Goal: Task Accomplishment & Management: Use online tool/utility

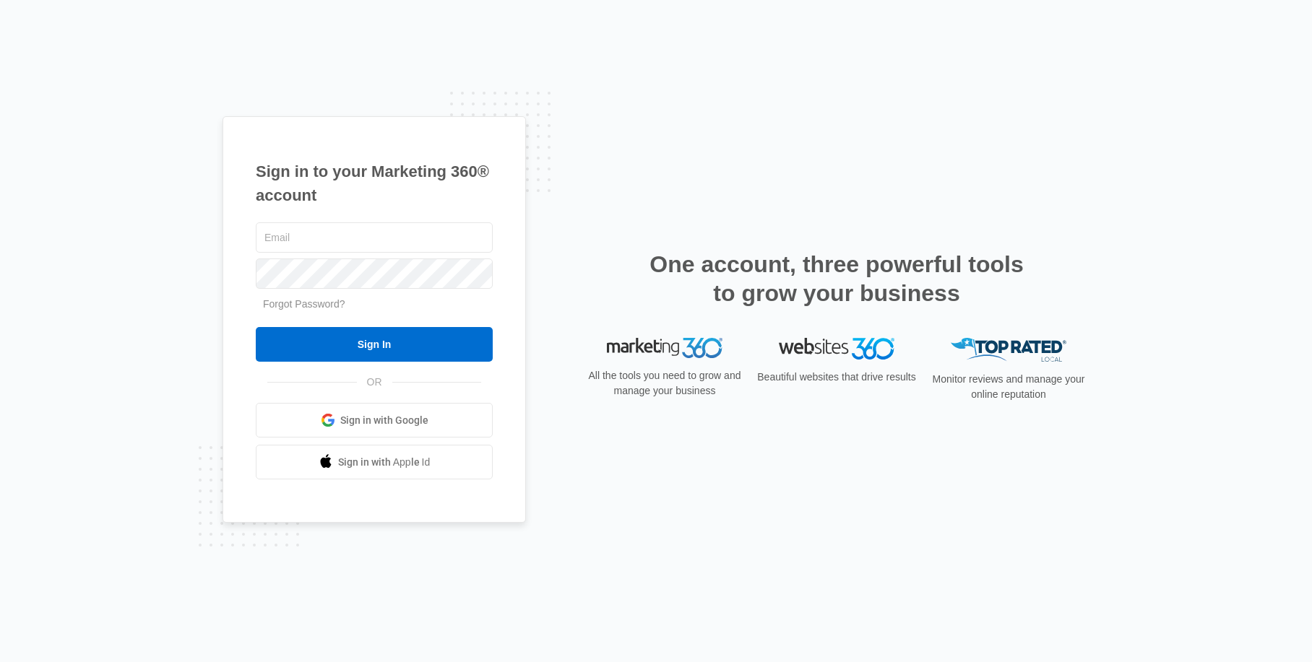
click at [653, 175] on div "Sign in to your Marketing 360® account Forgot Password? Sign In OR" at bounding box center [655, 331] width 867 height 431
click at [427, 228] on input "text" at bounding box center [374, 237] width 237 height 30
type input "jerico@bbb-tofuhouse.com"
click at [256, 327] on input "Sign In" at bounding box center [374, 344] width 237 height 35
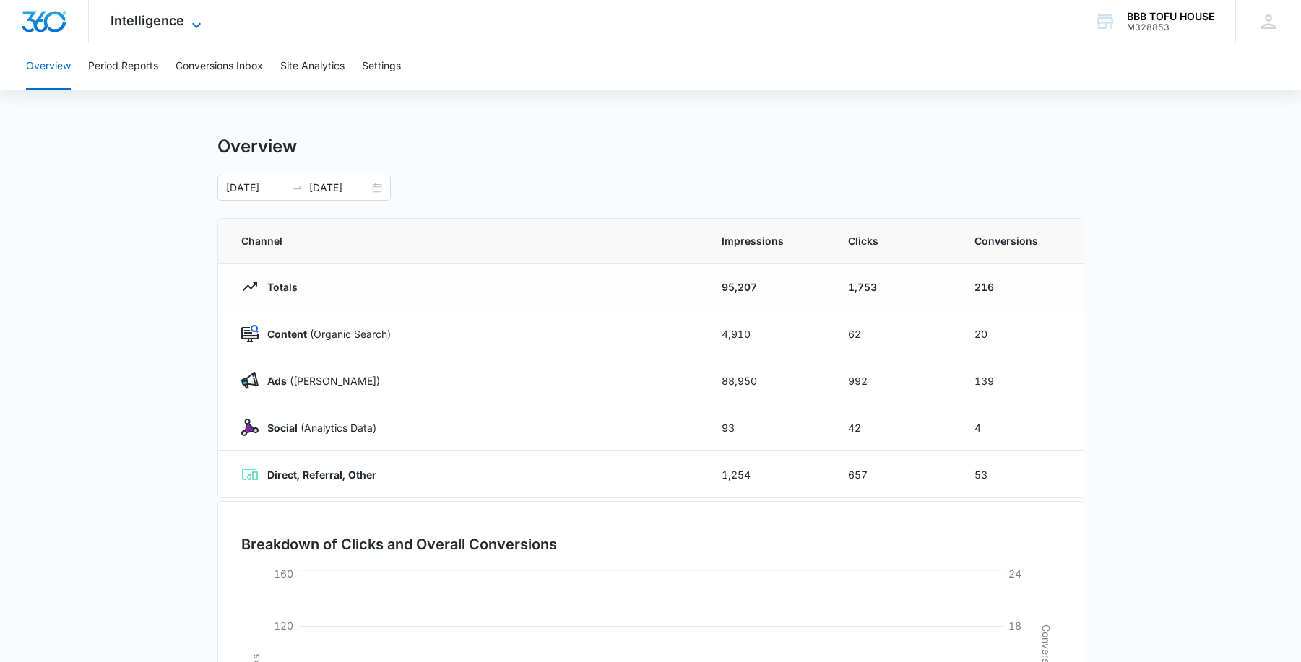
click at [173, 25] on span "Intelligence" at bounding box center [148, 20] width 74 height 15
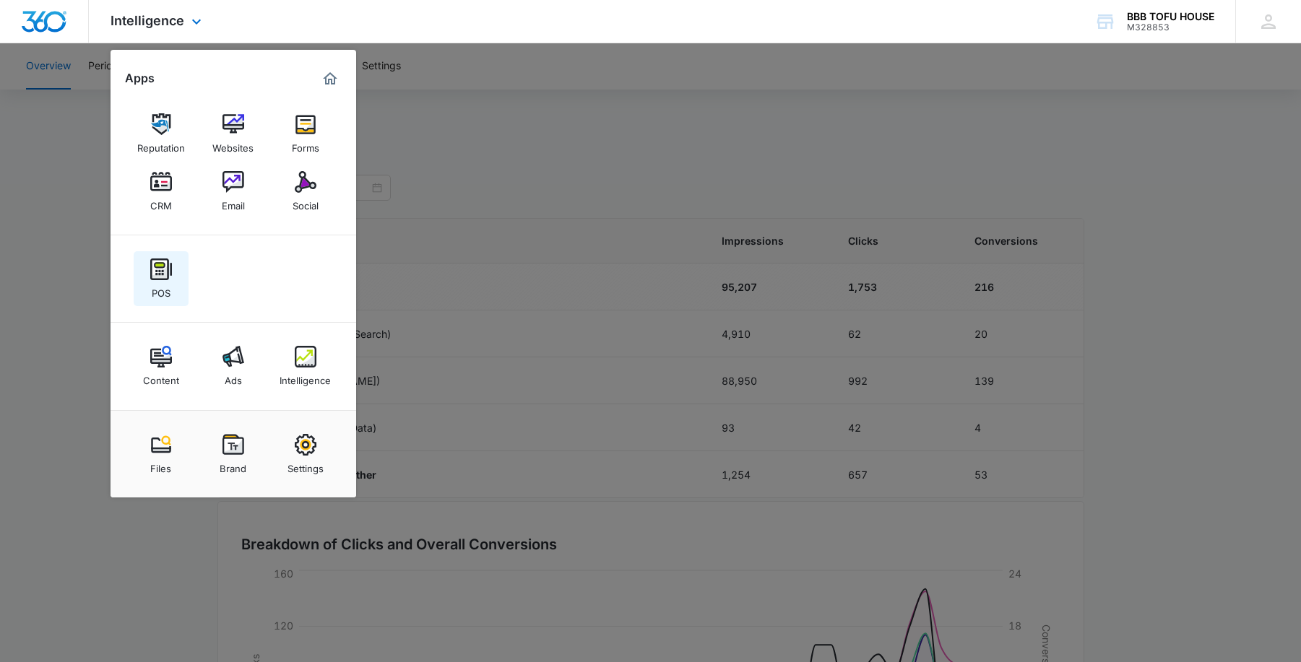
click at [161, 273] on img at bounding box center [161, 270] width 22 height 22
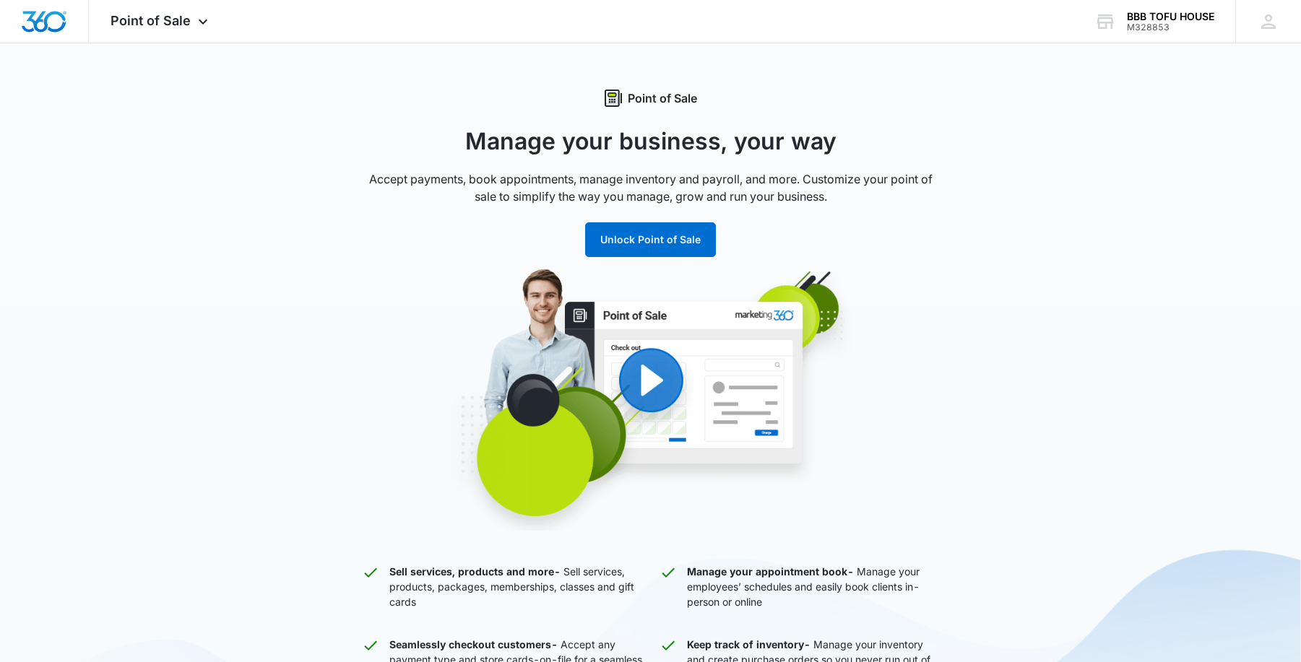
drag, startPoint x: 862, startPoint y: 243, endPoint x: 864, endPoint y: 252, distance: 8.9
click at [862, 247] on div "Point of Sale Manage your business, your way Accept payments, book appointments…" at bounding box center [651, 315] width 578 height 451
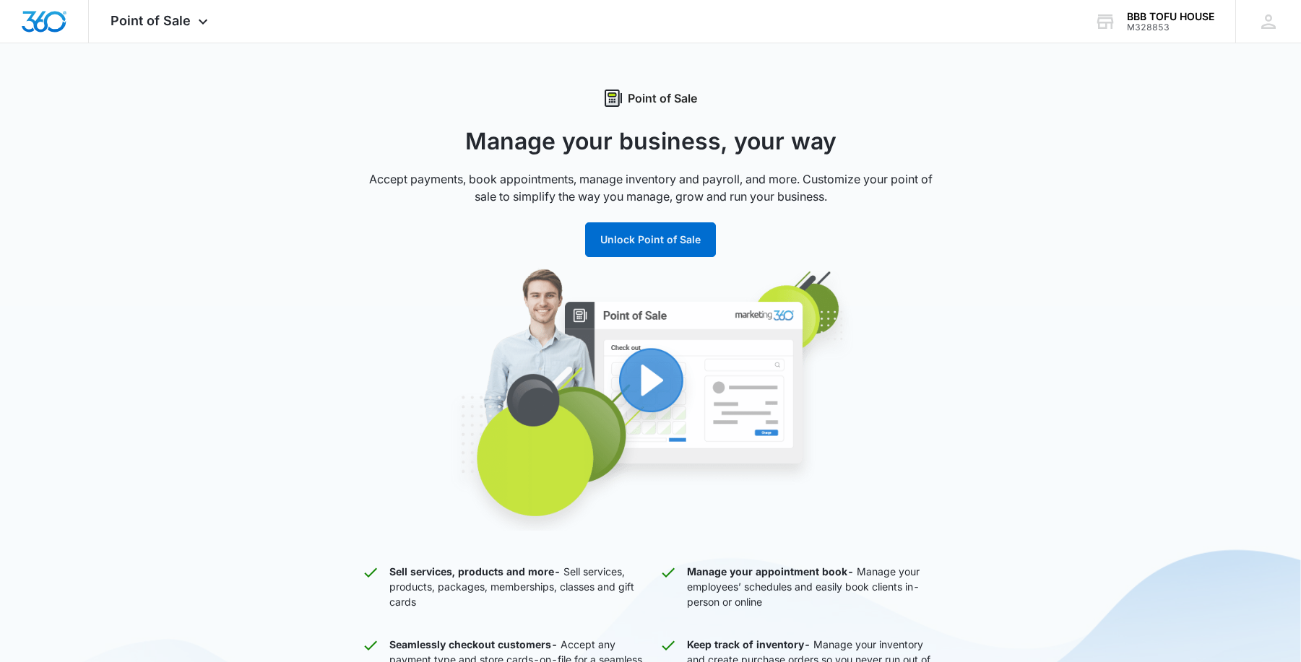
click at [645, 303] on img "button" at bounding box center [650, 399] width 549 height 264
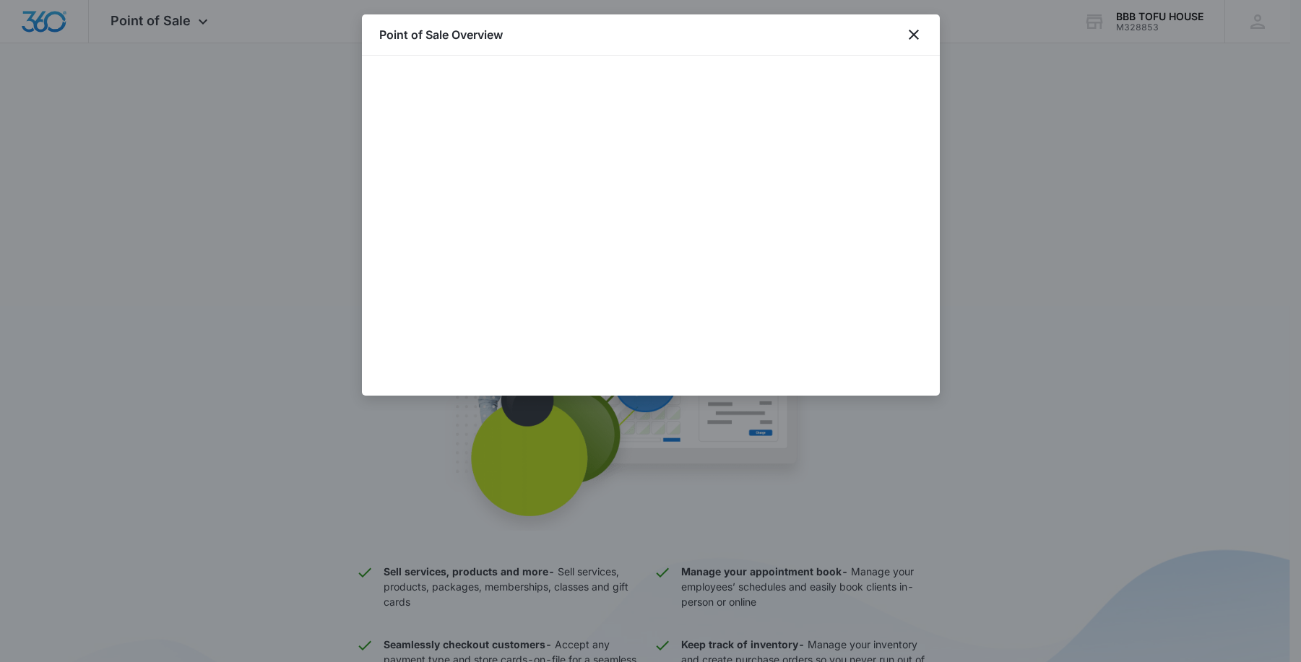
click at [1107, 483] on div at bounding box center [650, 331] width 1301 height 662
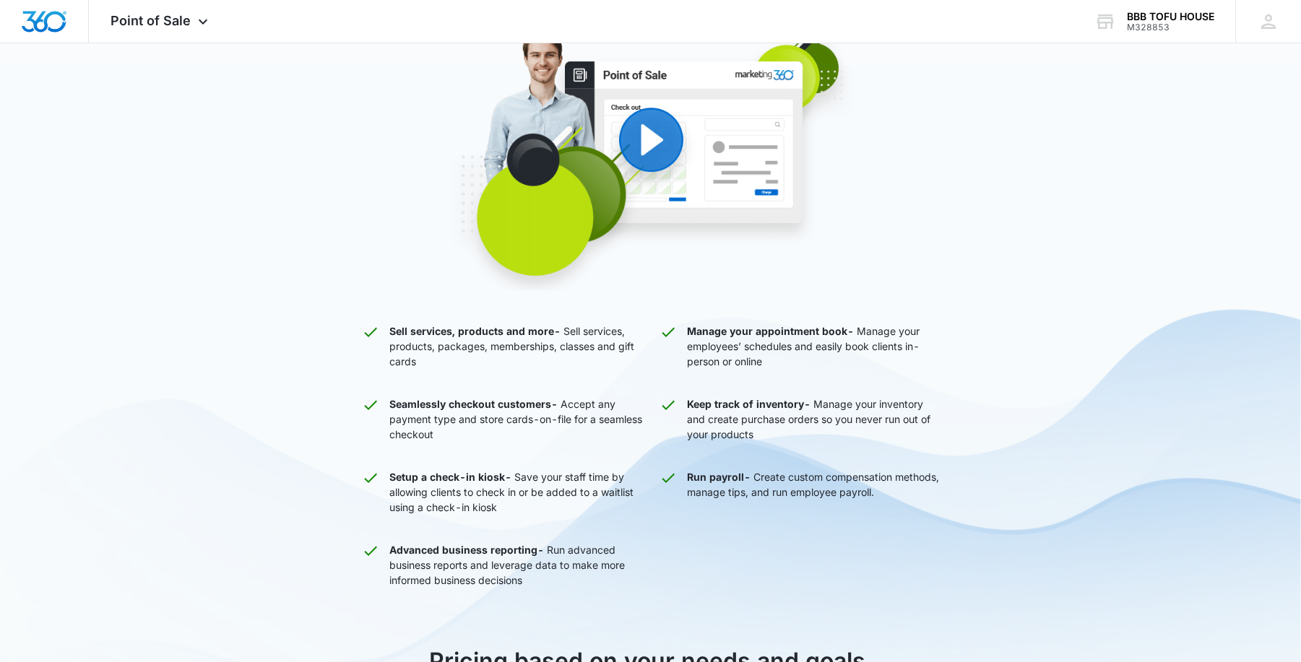
scroll to position [238, 0]
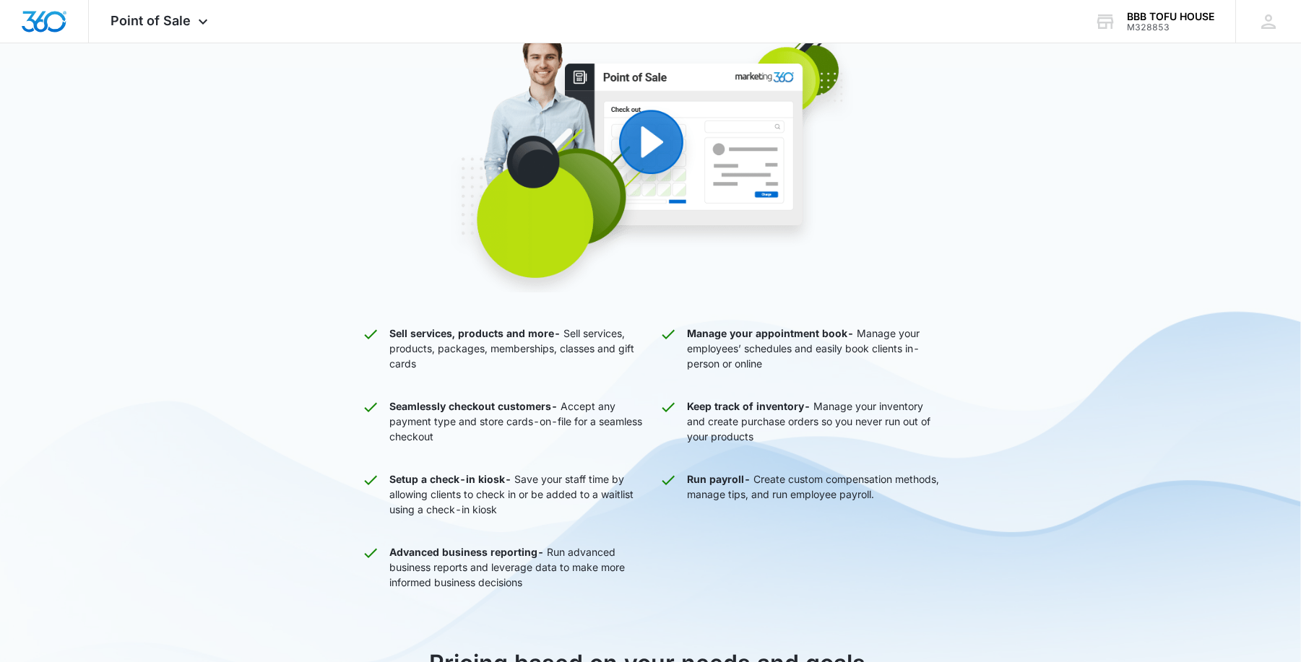
drag, startPoint x: 1032, startPoint y: 274, endPoint x: 1039, endPoint y: 276, distance: 7.5
click at [1039, 276] on div "Point of Sale Manage your business, your way Accept payments, book appointments…" at bounding box center [650, 473] width 1301 height 1245
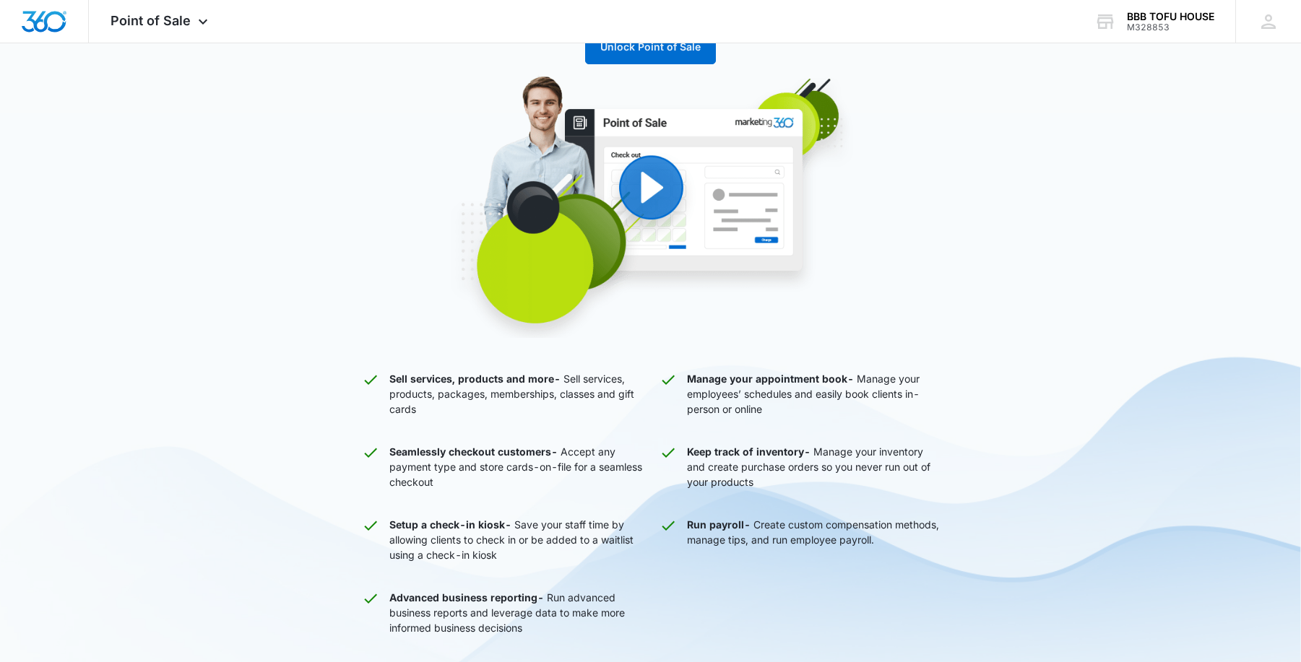
scroll to position [0, 0]
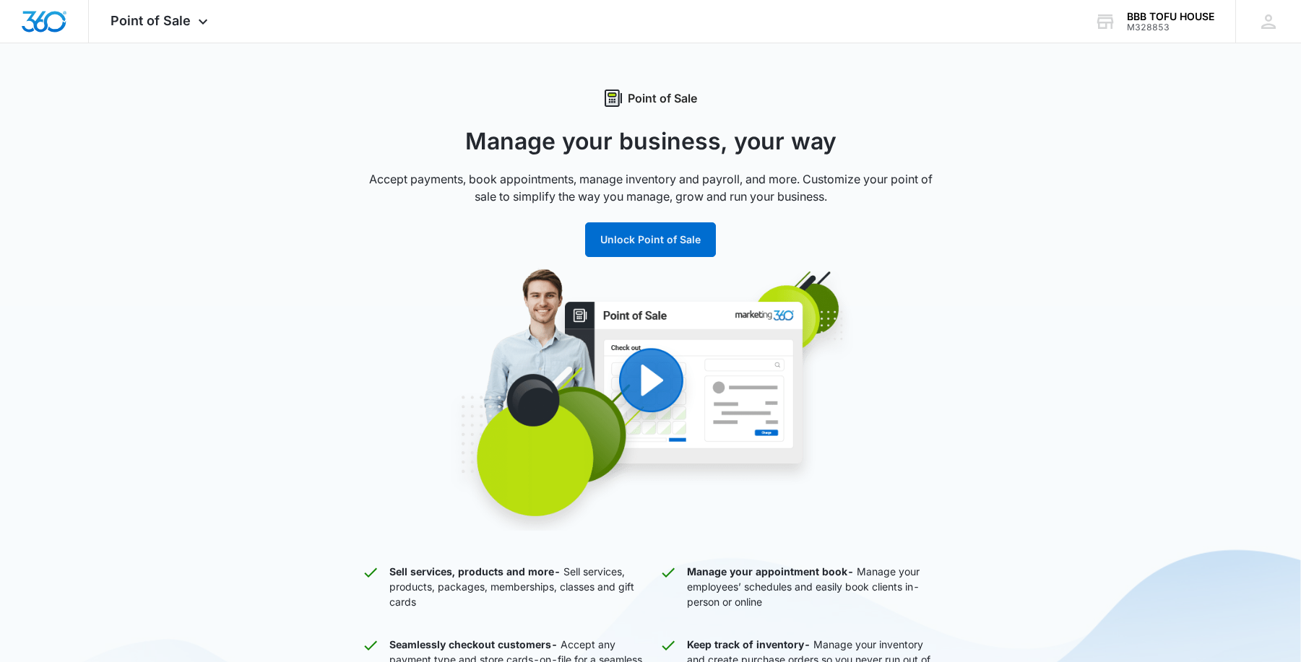
click at [207, 45] on div "Point of Sale Apps Reputation Websites Forms CRM Email Social POS Content Ads I…" at bounding box center [650, 667] width 1301 height 1334
click at [199, 27] on icon at bounding box center [202, 25] width 17 height 17
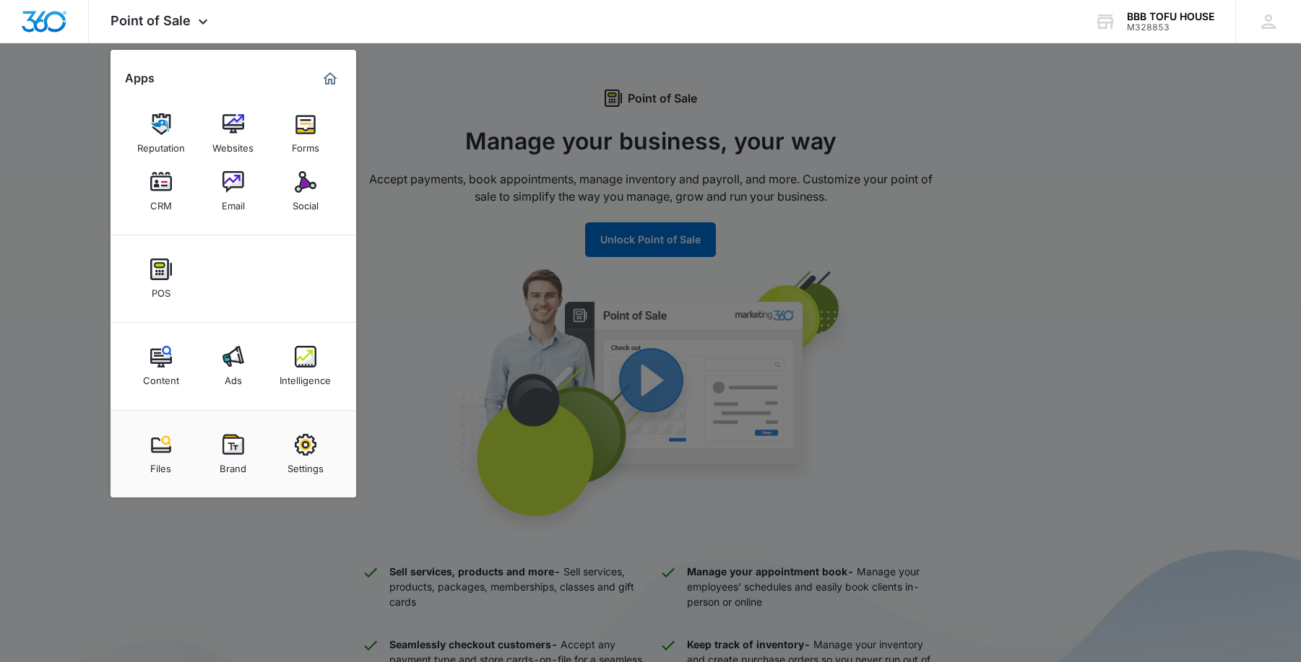
click at [652, 357] on div at bounding box center [650, 331] width 1301 height 662
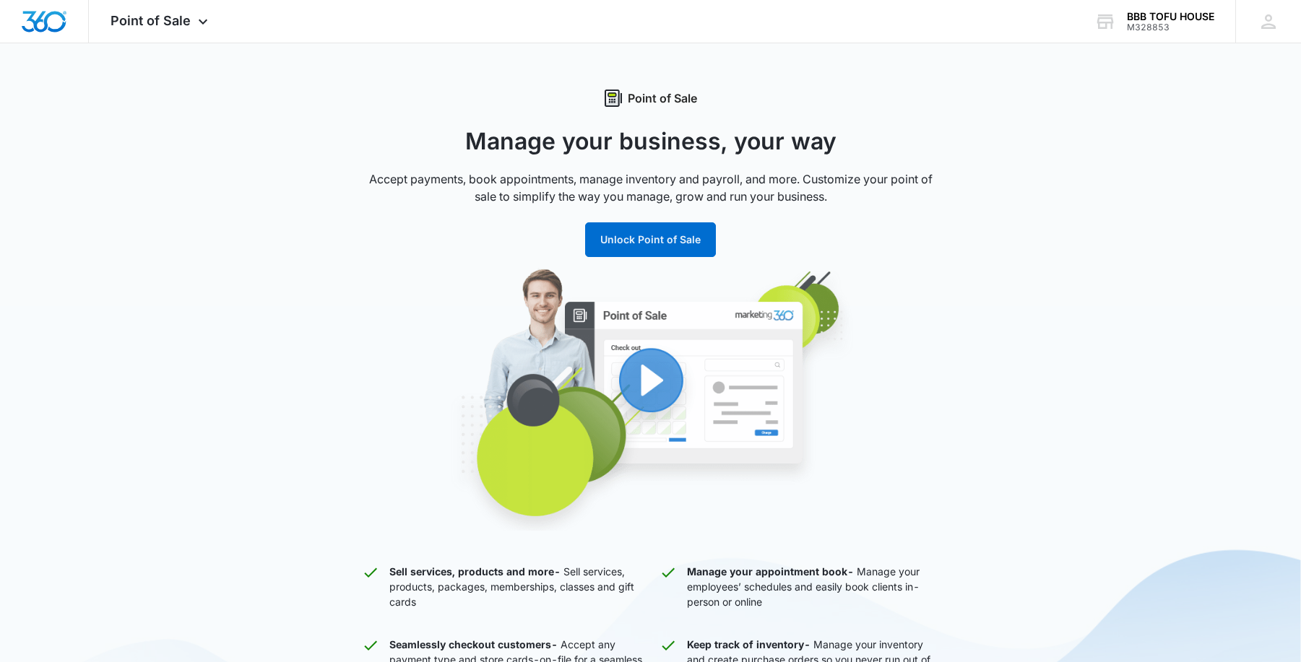
click at [695, 395] on img "button" at bounding box center [650, 399] width 549 height 264
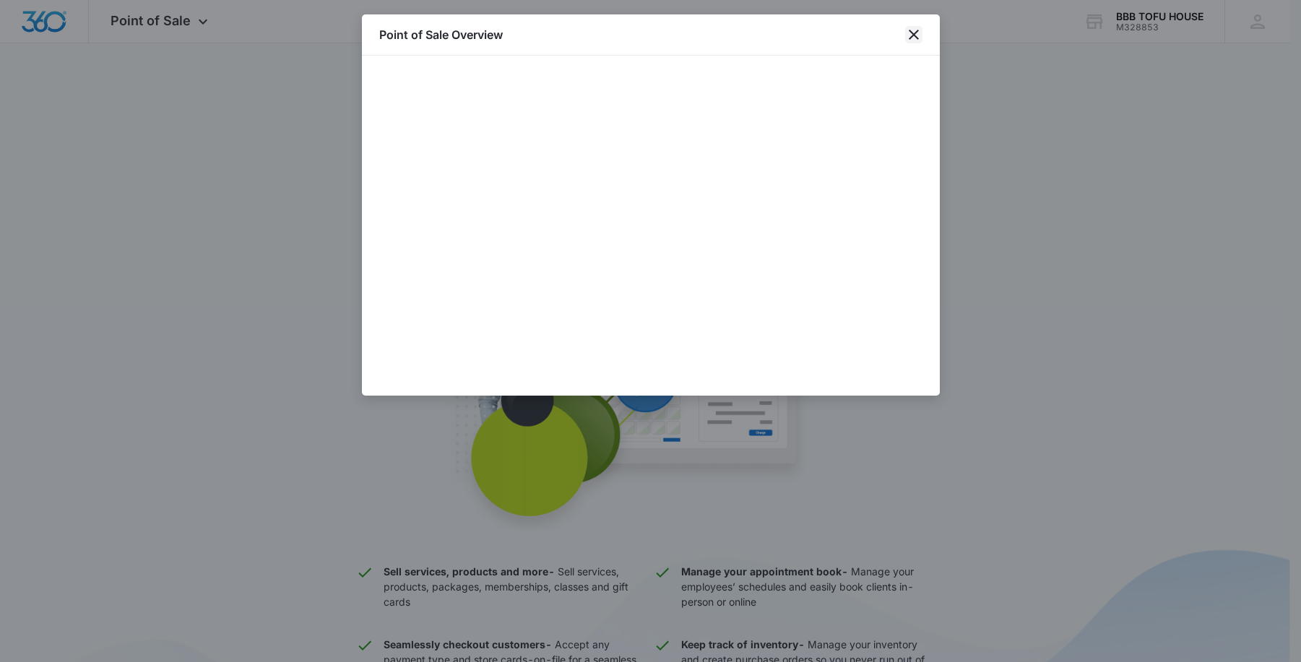
click at [920, 35] on icon "close" at bounding box center [913, 34] width 17 height 17
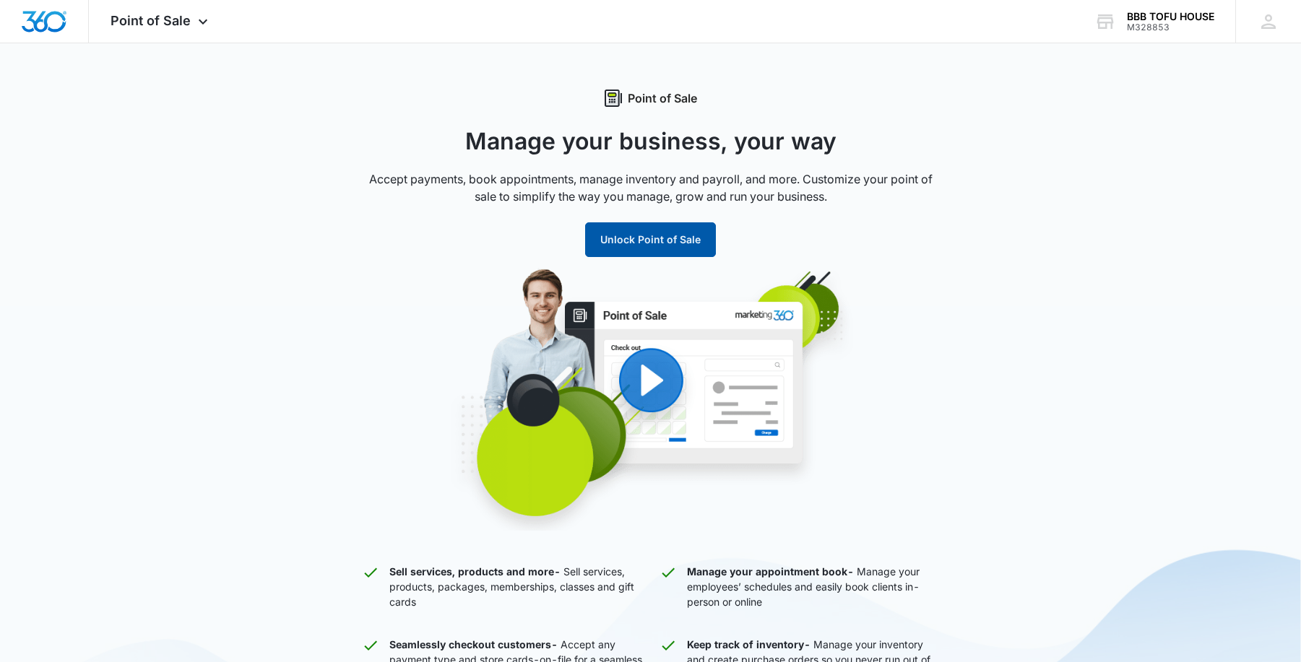
click at [647, 241] on button "Unlock Point of Sale" at bounding box center [650, 239] width 131 height 35
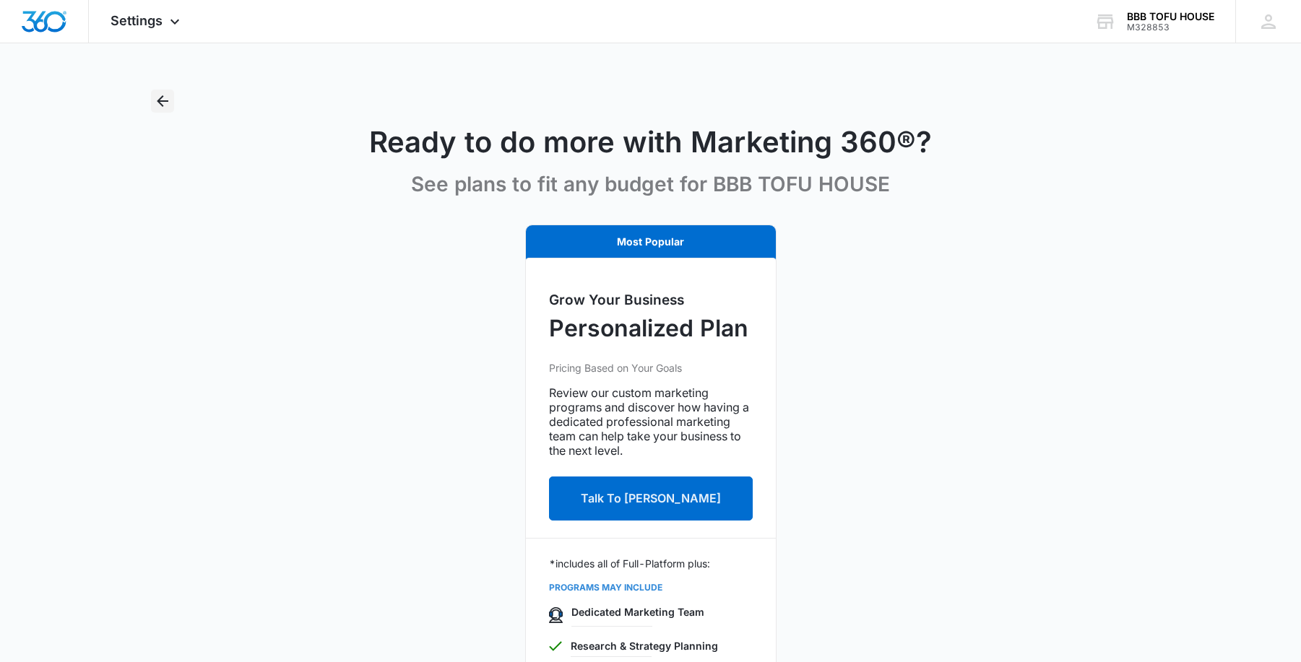
click at [157, 107] on icon "Back" at bounding box center [162, 100] width 17 height 17
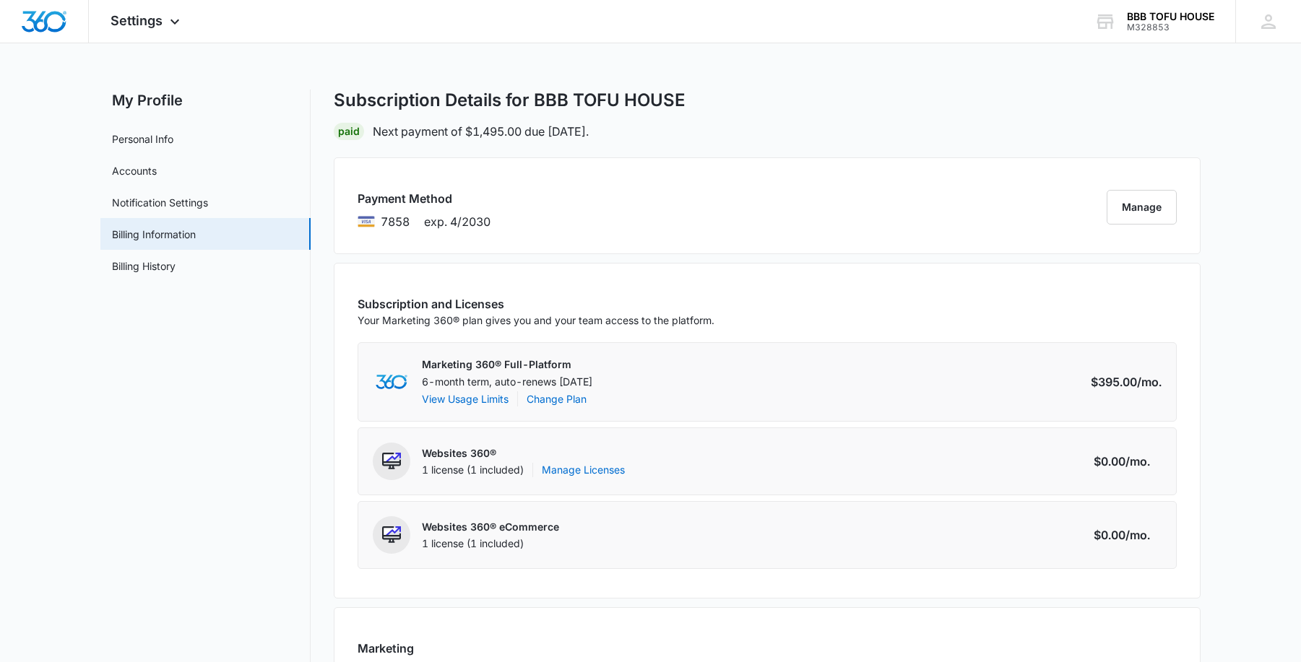
click at [763, 323] on div "Subscription and Licenses Your Marketing 360® plan gives you and your team acce…" at bounding box center [767, 318] width 819 height 47
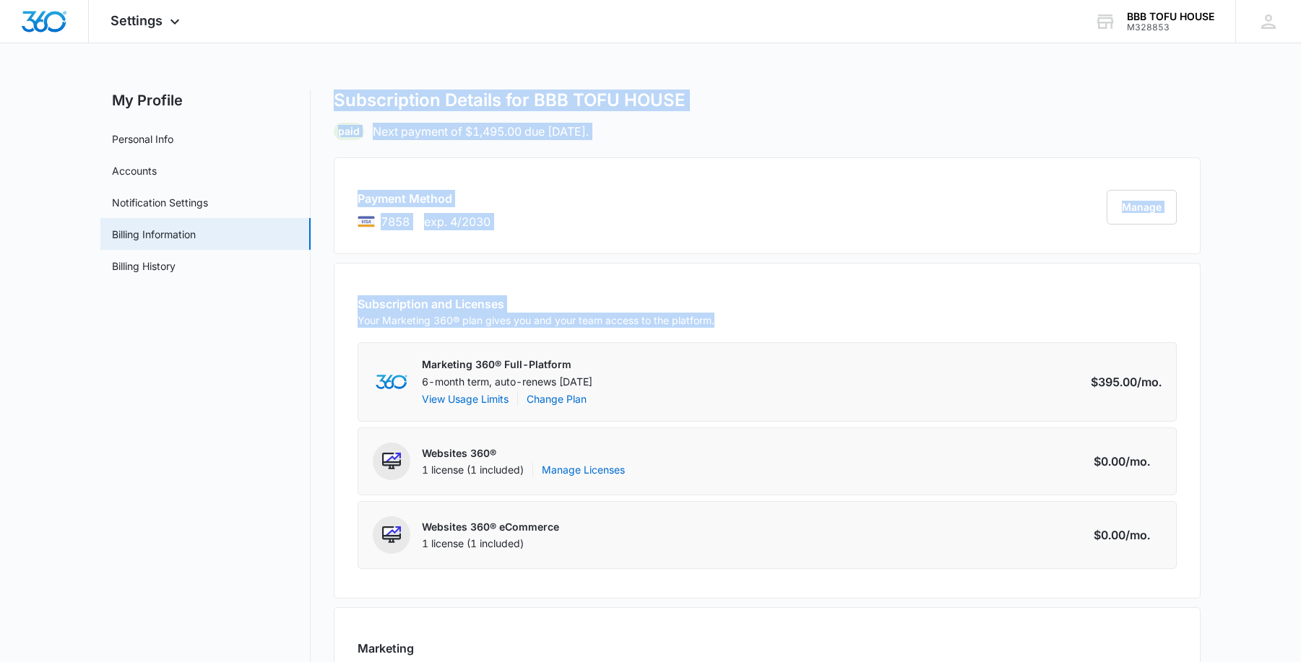
drag, startPoint x: 738, startPoint y: 316, endPoint x: 347, endPoint y: 295, distance: 391.3
click at [238, 303] on div "My Profile Personal Info Accounts Notification Settings Billing Information Bil…" at bounding box center [650, 536] width 1100 height 892
click at [722, 323] on div "Subscription and Licenses Your Marketing 360® plan gives you and your team acce…" at bounding box center [767, 318] width 819 height 47
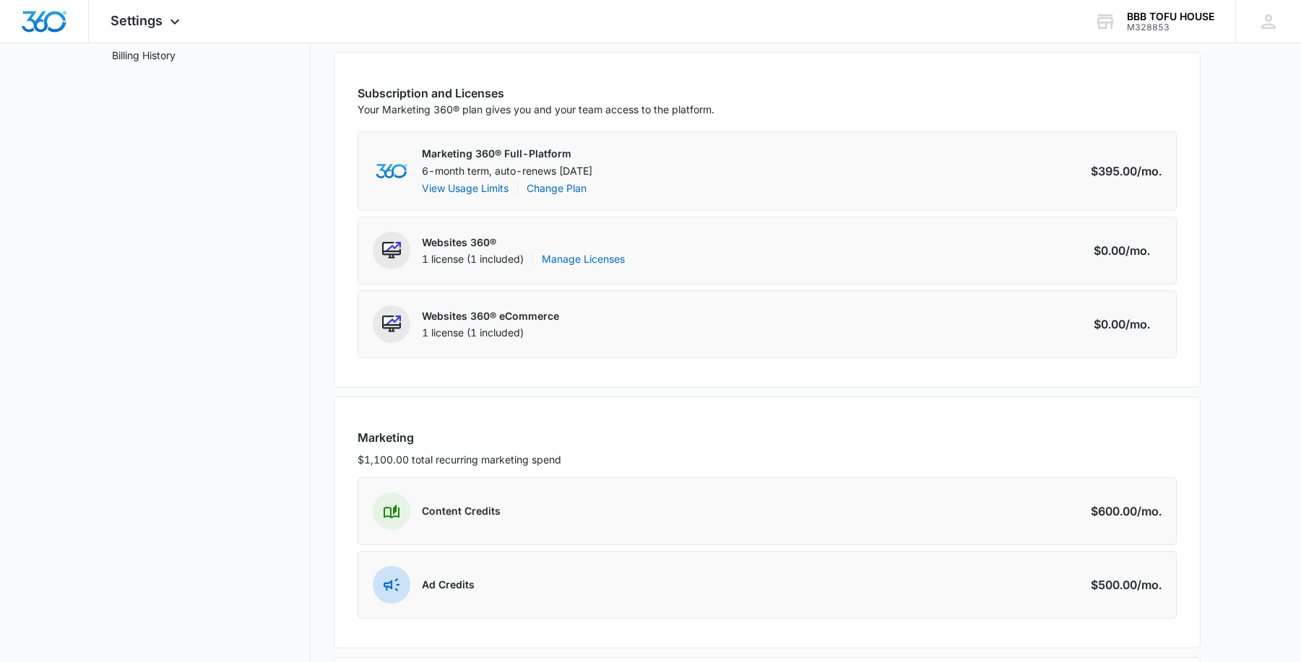
scroll to position [217, 0]
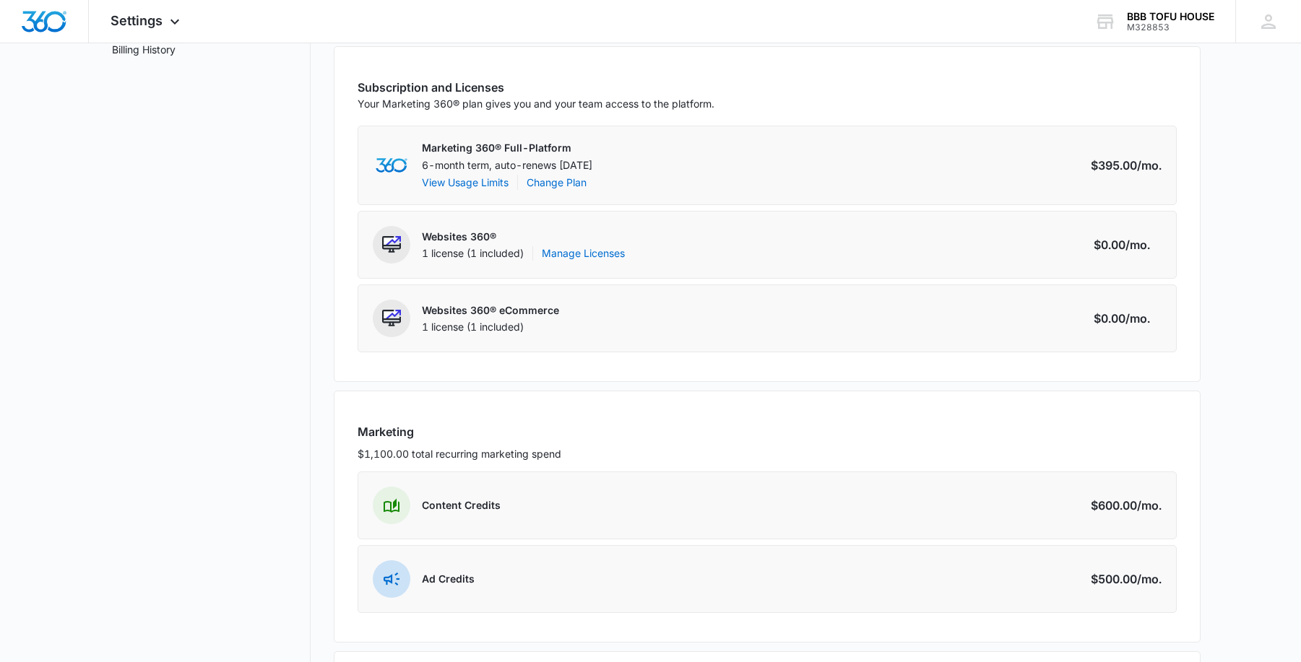
click at [273, 295] on nav "My Profile Personal Info Accounts Notification Settings Billing Information Bil…" at bounding box center [205, 319] width 210 height 892
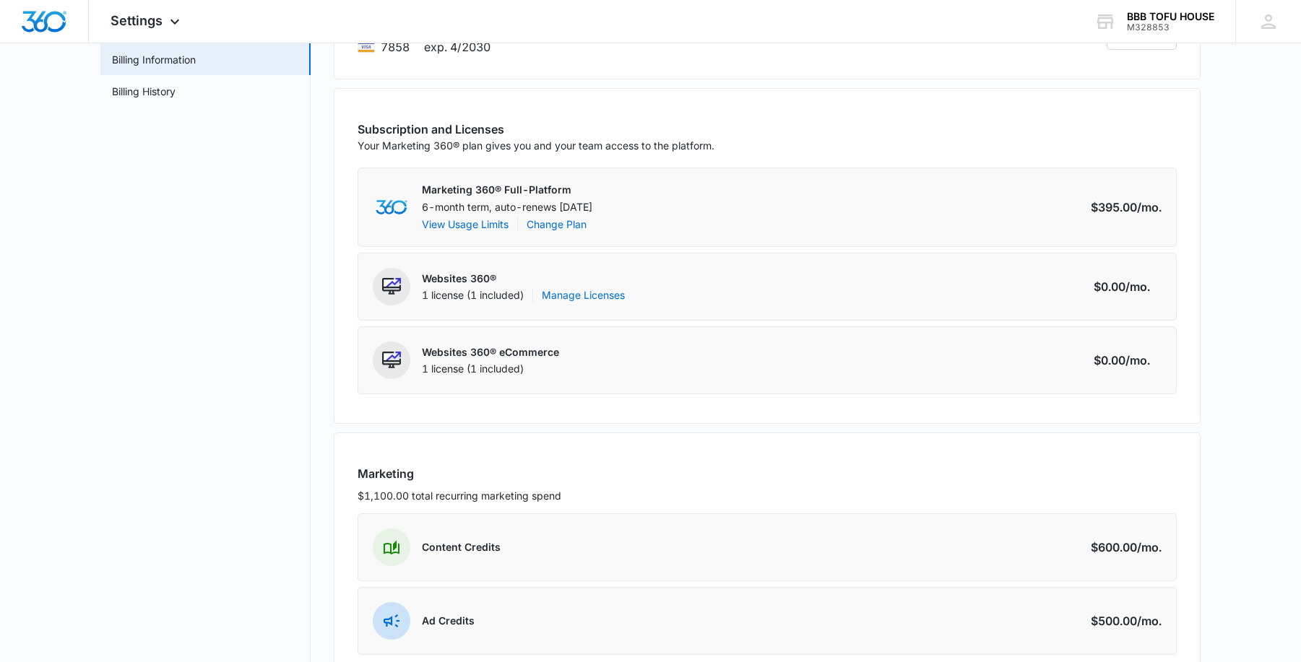
scroll to position [337, 0]
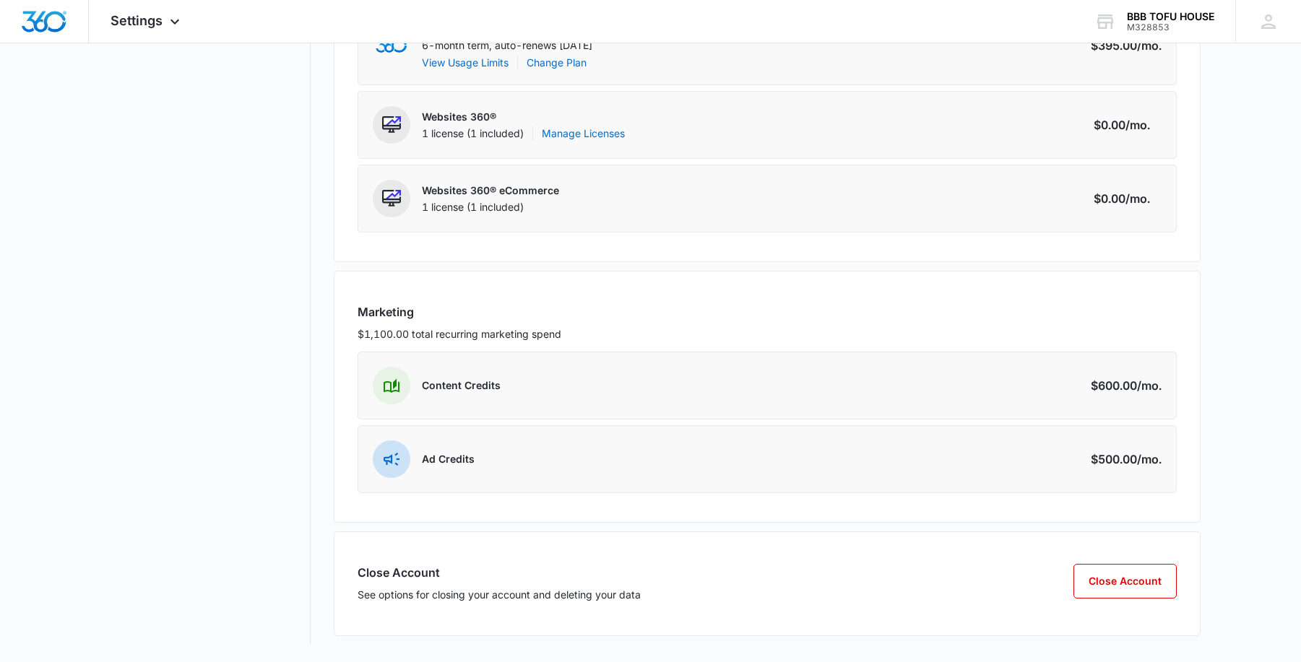
click at [468, 200] on div "1 license (1 included)" at bounding box center [490, 207] width 137 height 14
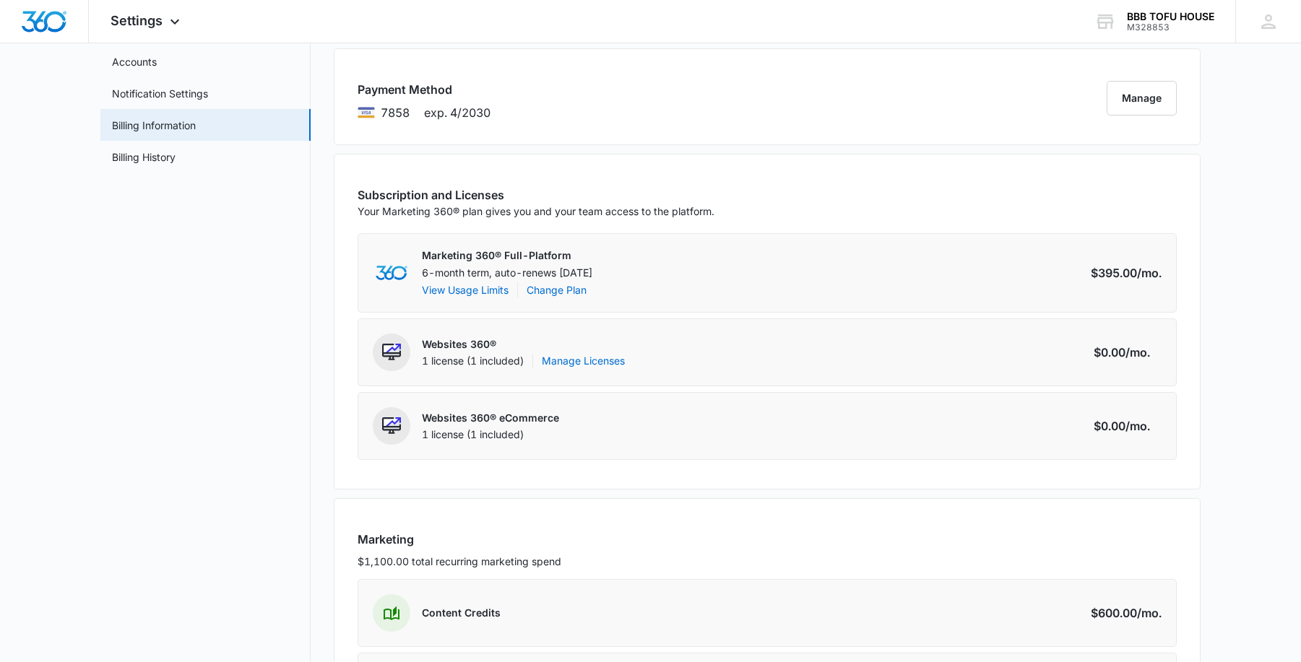
scroll to position [48, 0]
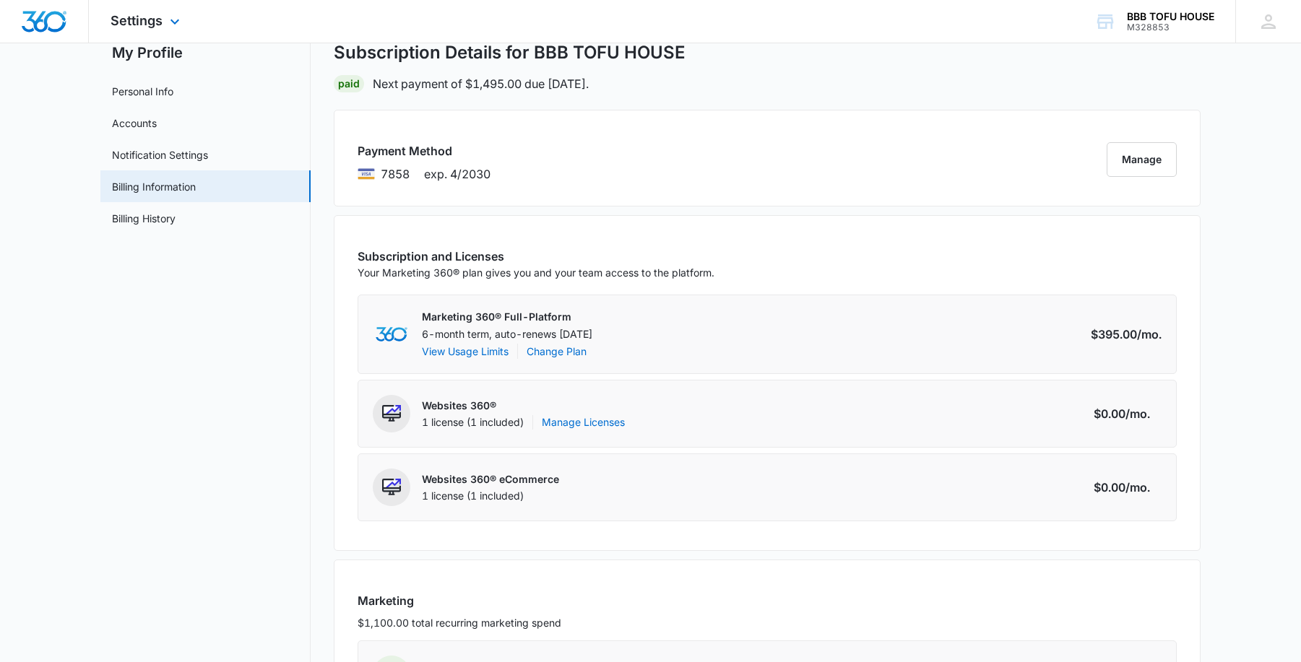
click at [162, 36] on div "Settings Apps Reputation Websites Forms CRM Email Social POS Content Ads Intell…" at bounding box center [147, 21] width 116 height 43
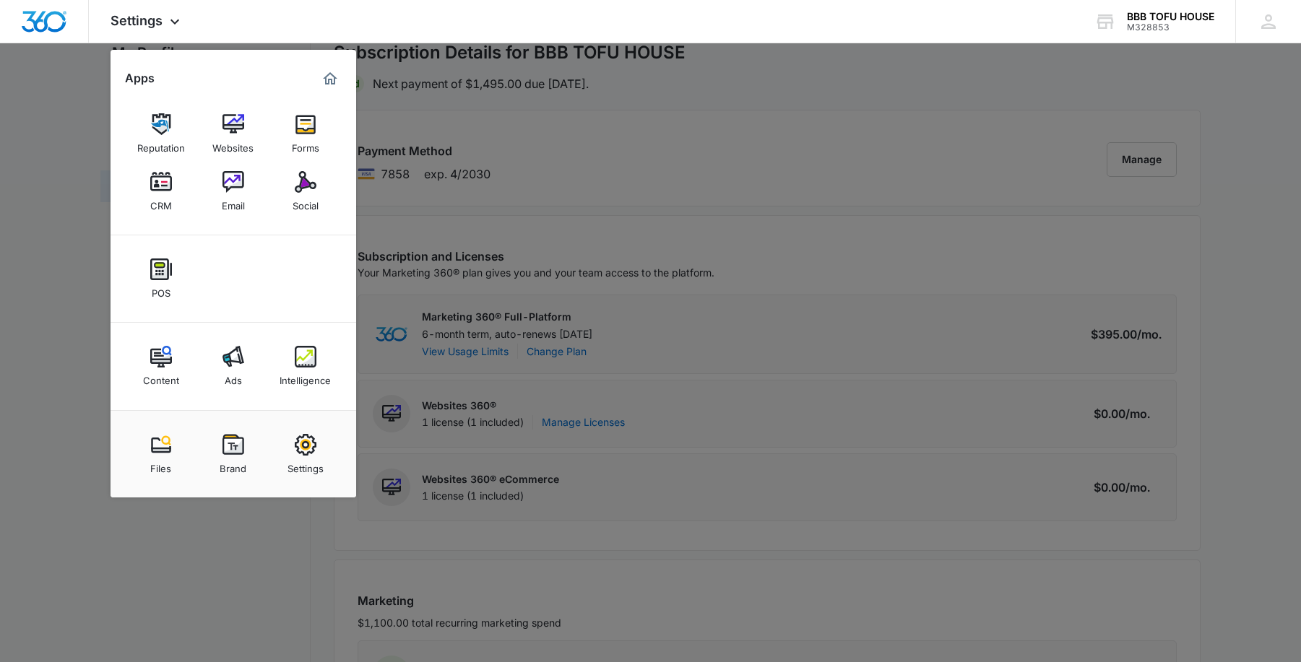
click at [781, 213] on div at bounding box center [650, 331] width 1301 height 662
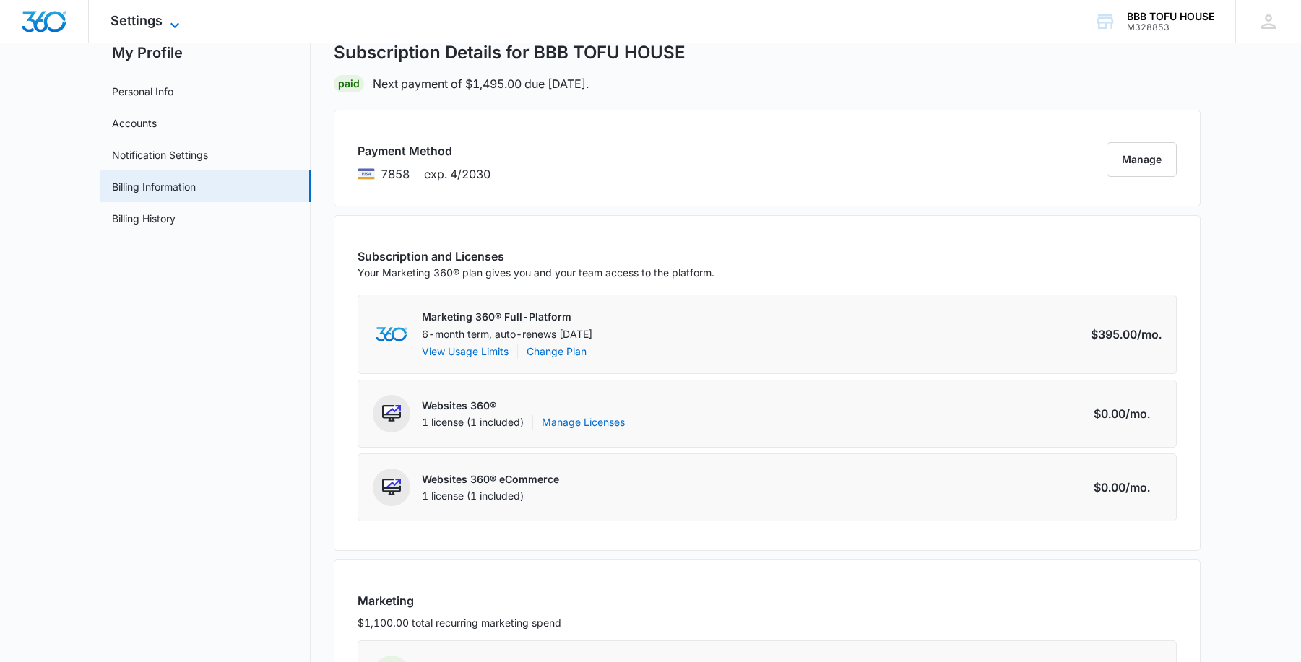
click at [173, 30] on icon at bounding box center [174, 25] width 17 height 17
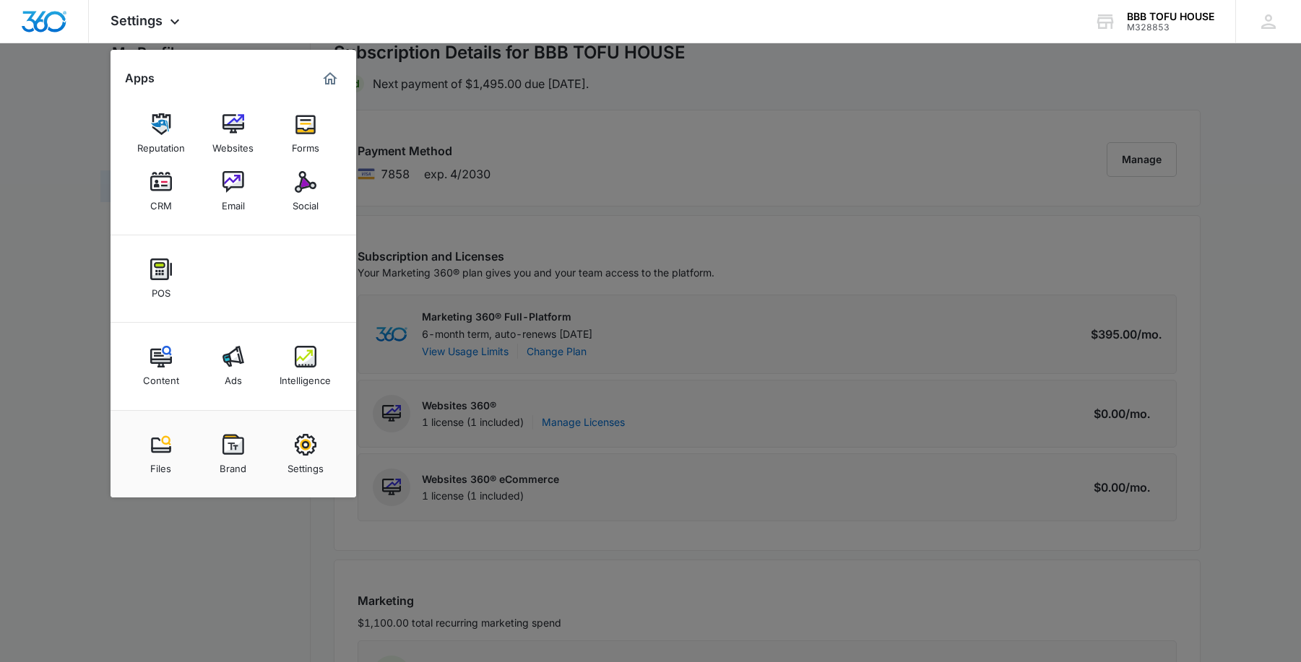
click at [945, 320] on div at bounding box center [650, 331] width 1301 height 662
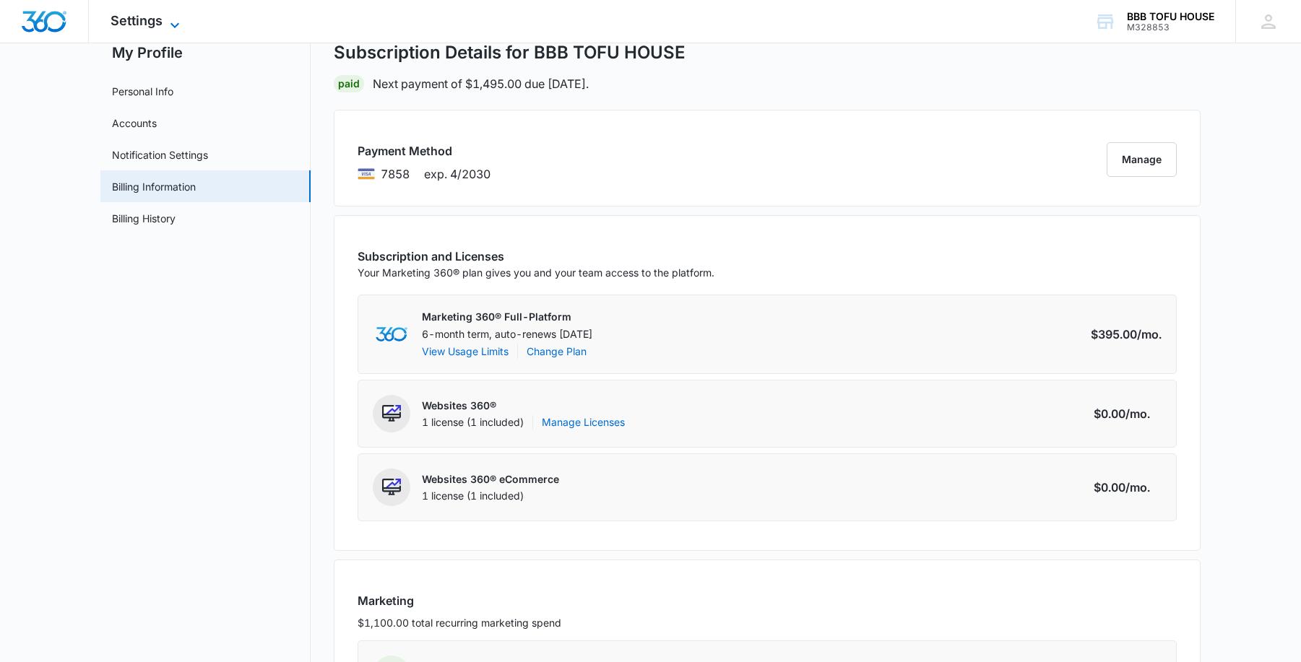
click at [175, 25] on icon at bounding box center [174, 24] width 9 height 5
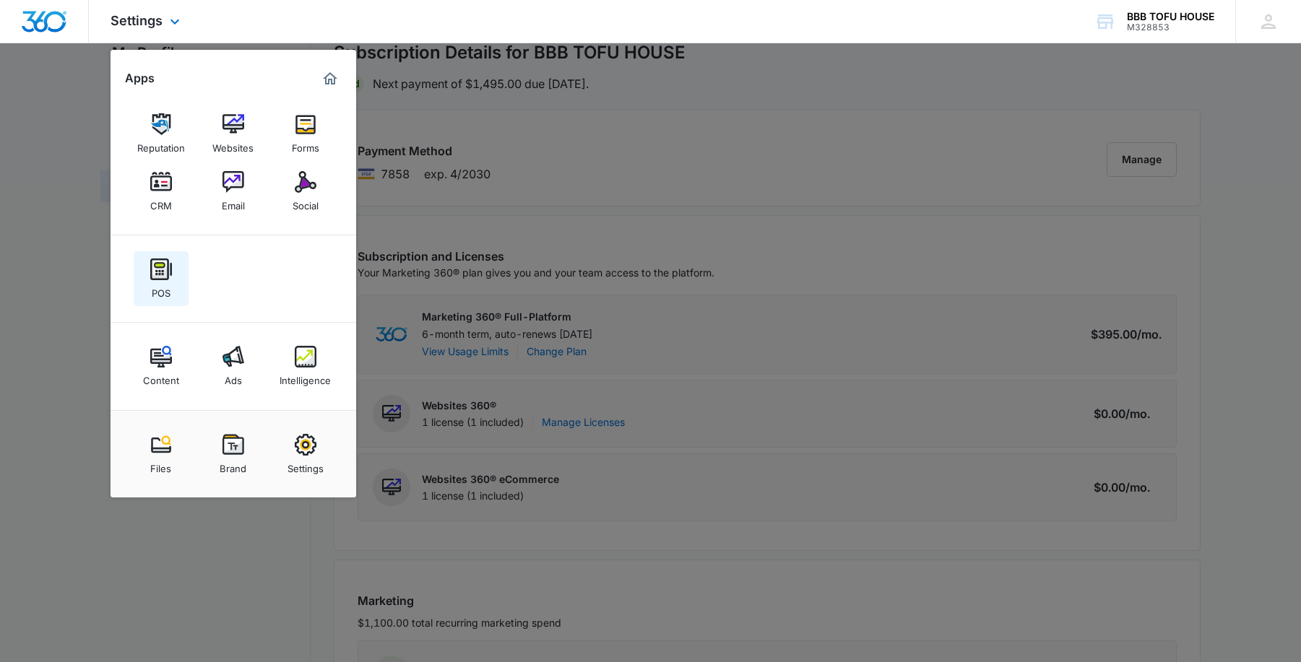
click at [173, 274] on link "POS" at bounding box center [161, 278] width 55 height 55
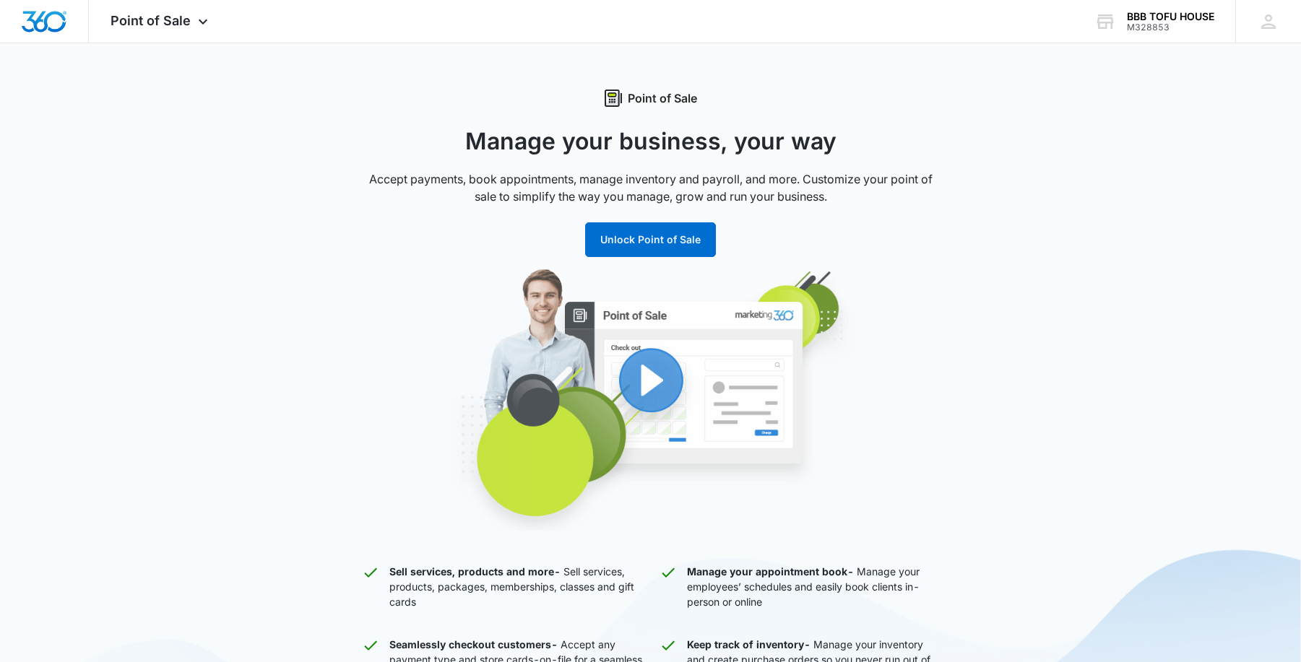
click at [641, 366] on img "button" at bounding box center [650, 399] width 549 height 264
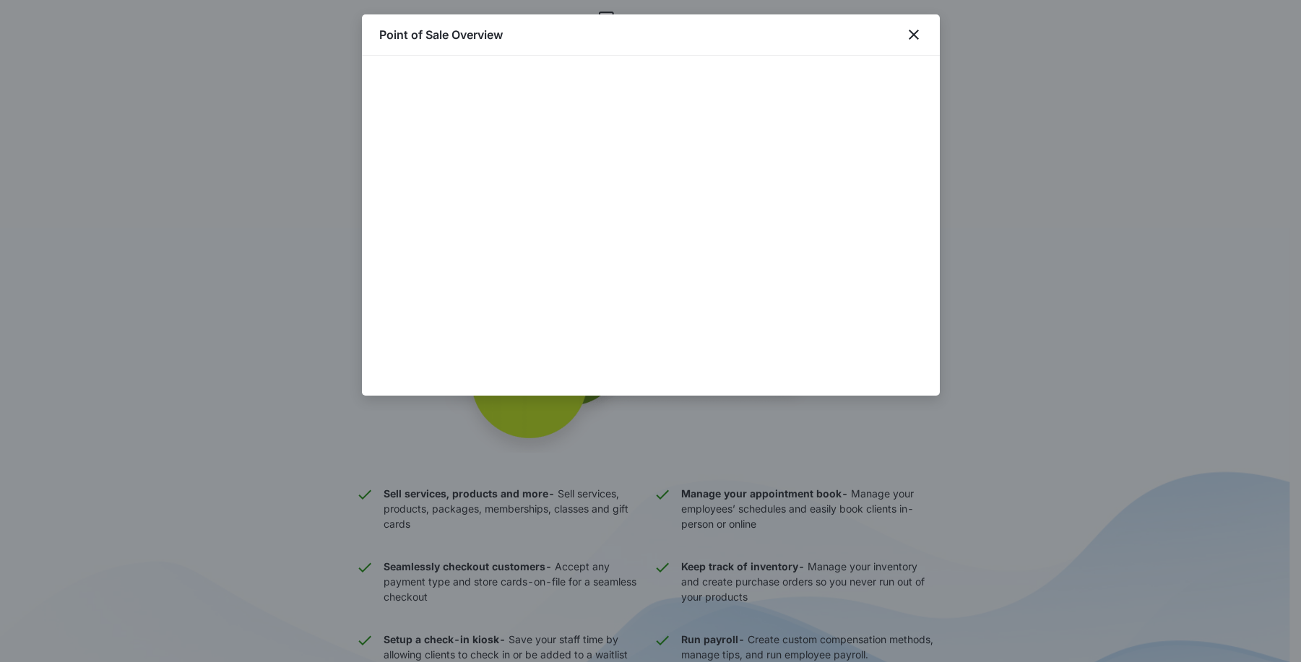
scroll to position [72, 0]
click at [1070, 434] on div at bounding box center [650, 331] width 1301 height 662
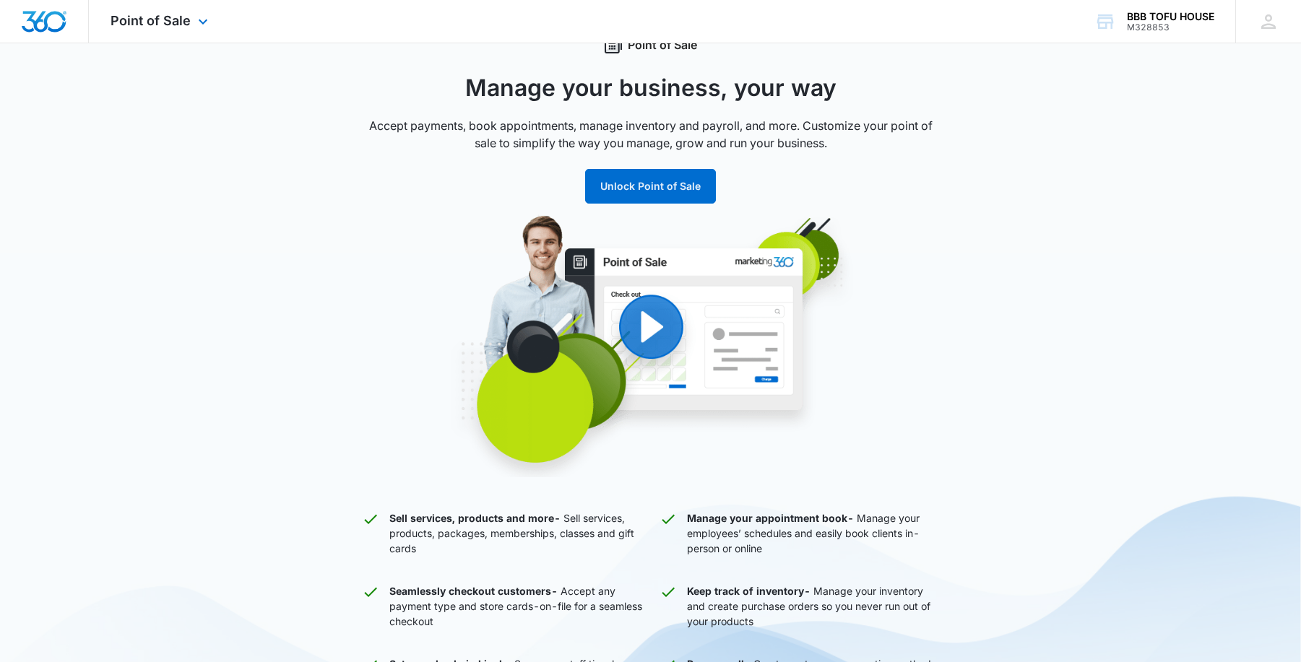
scroll to position [0, 0]
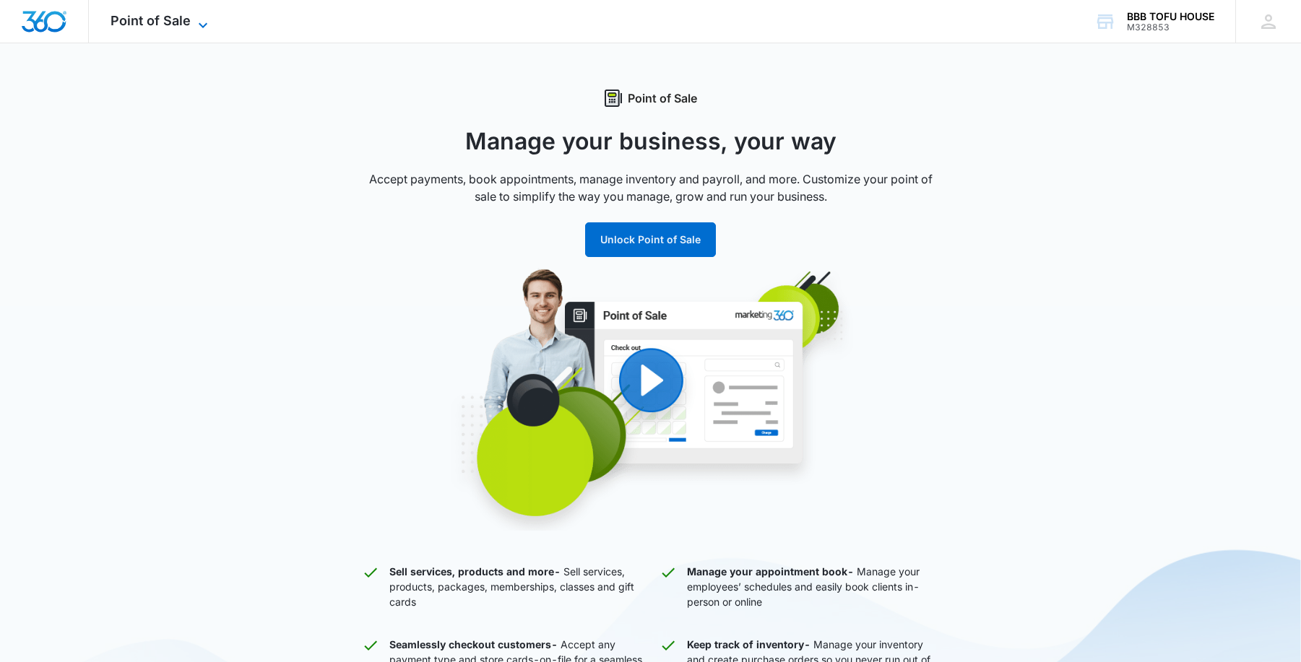
click at [181, 18] on span "Point of Sale" at bounding box center [151, 20] width 80 height 15
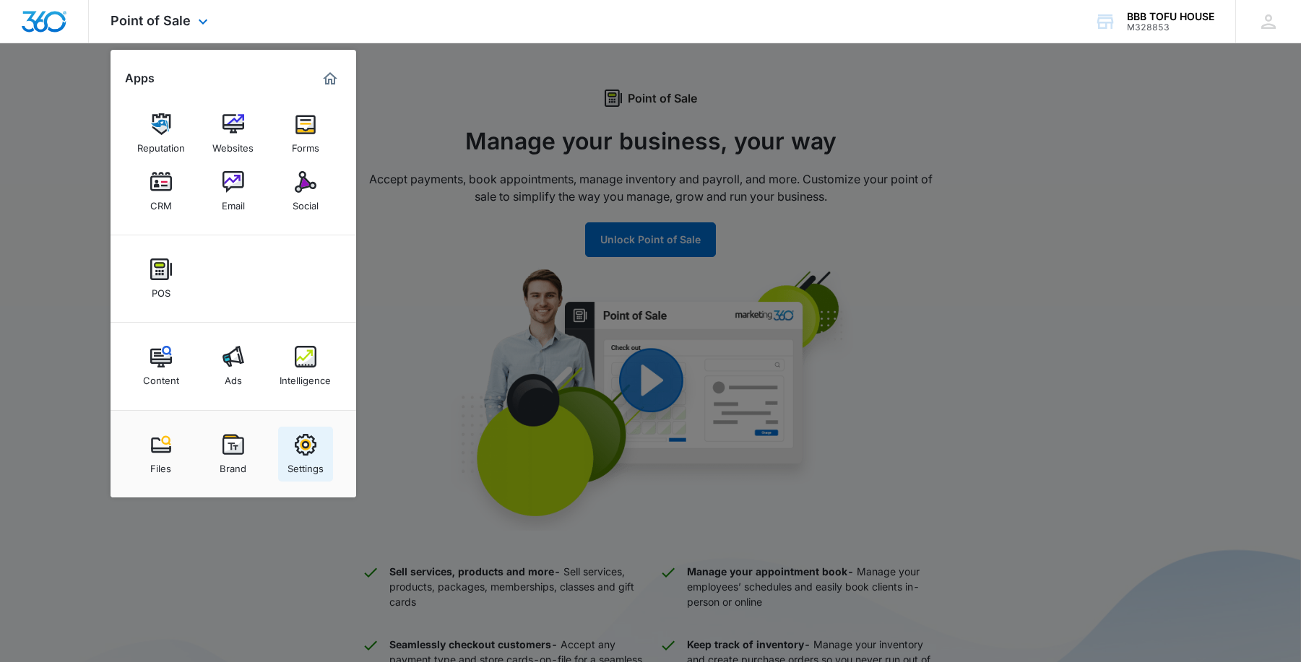
click at [329, 455] on link "Settings" at bounding box center [305, 454] width 55 height 55
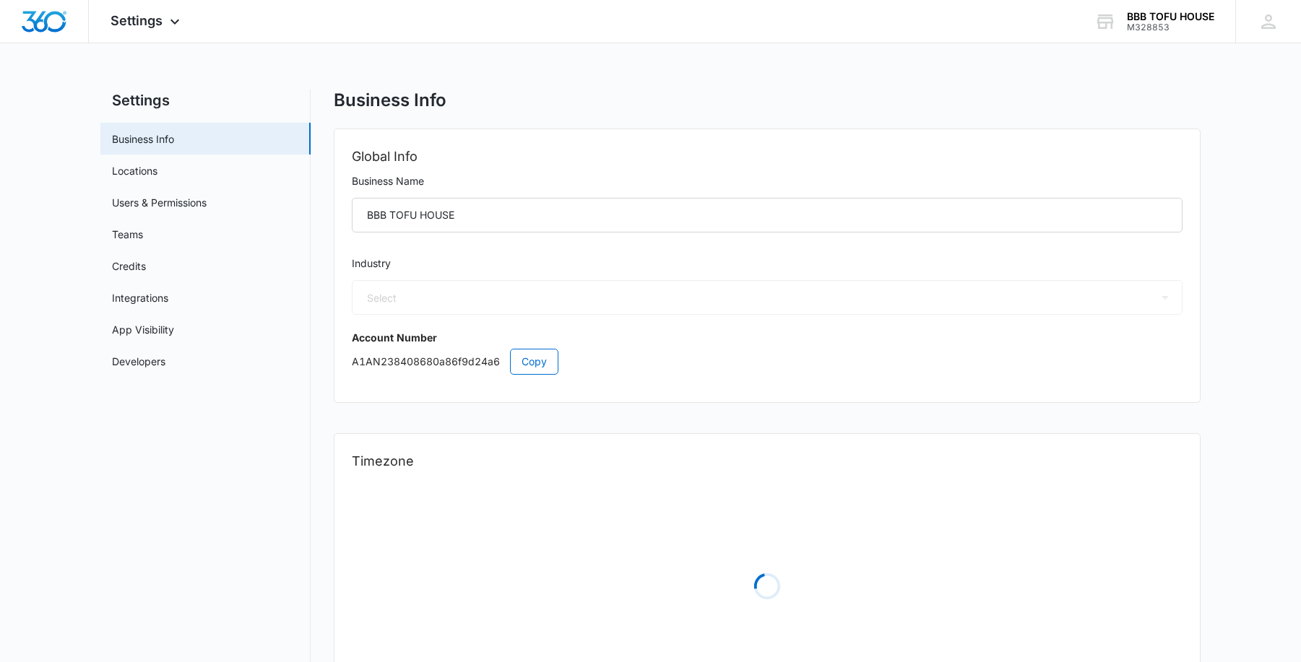
select select "11"
select select "US"
select select "America/Denver"
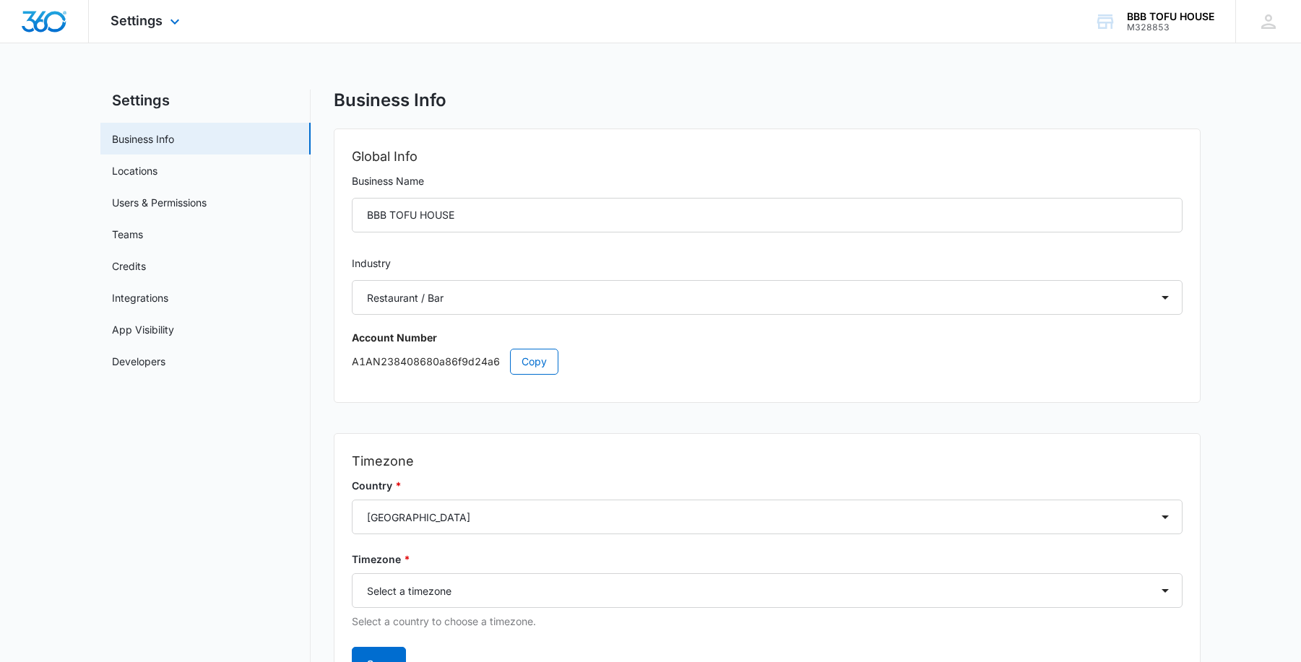
click at [53, 22] on img "Dashboard" at bounding box center [44, 22] width 46 height 22
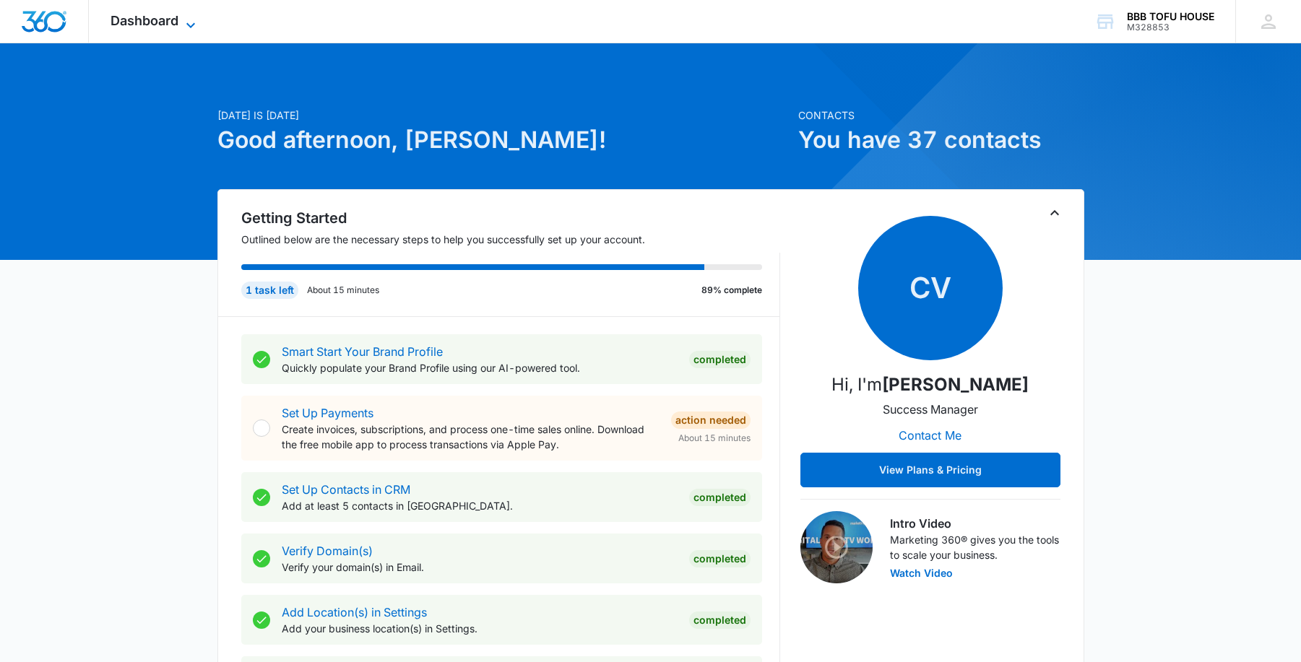
click at [151, 14] on div "Dashboard Apps Reputation Websites Forms CRM Email Social POS Content Ads Intel…" at bounding box center [155, 21] width 132 height 43
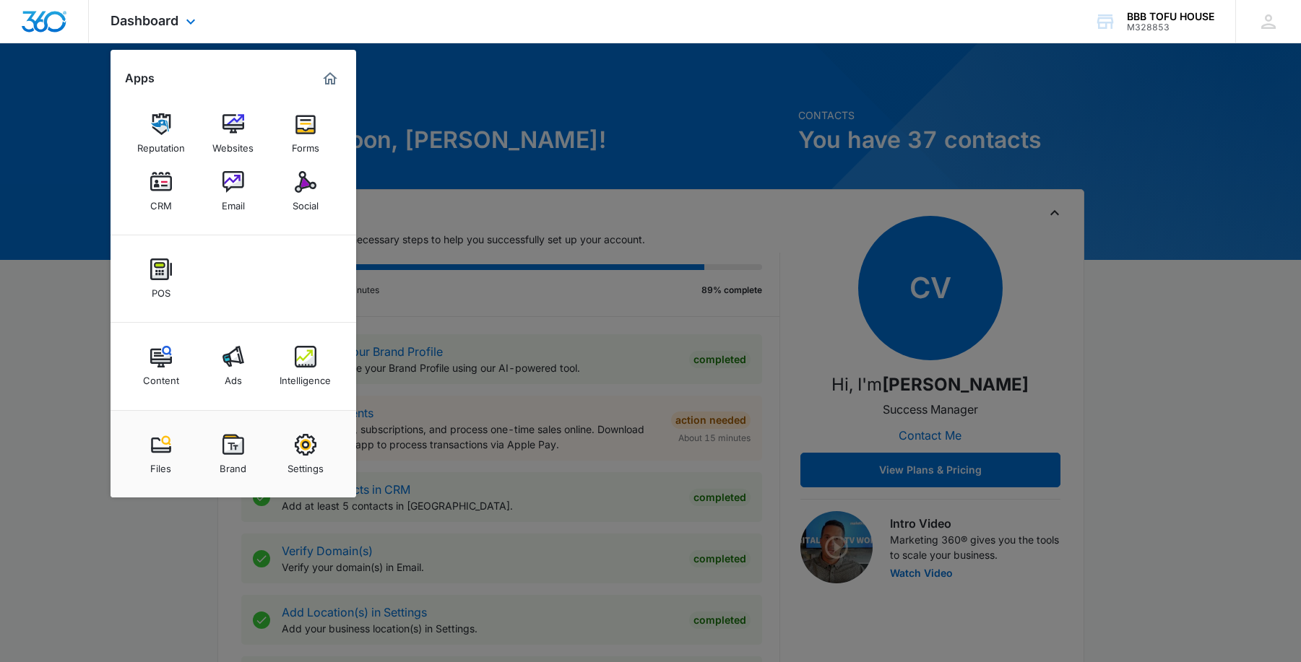
click at [281, 289] on div "POS" at bounding box center [234, 278] width 246 height 87
click at [281, 290] on div "POS" at bounding box center [234, 278] width 246 height 87
